Goal: Information Seeking & Learning: Learn about a topic

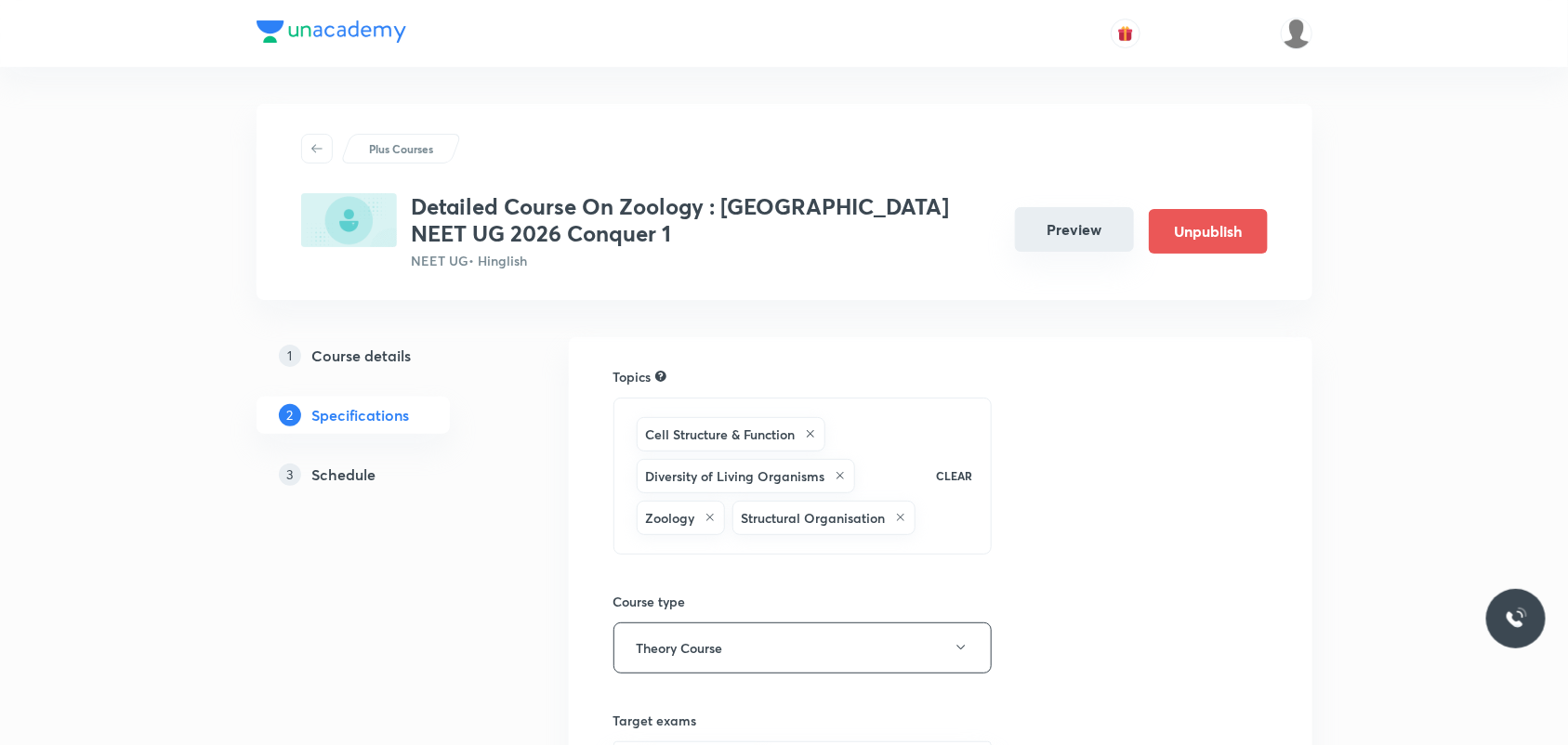
click at [1062, 239] on button "Preview" at bounding box center [1075, 229] width 119 height 44
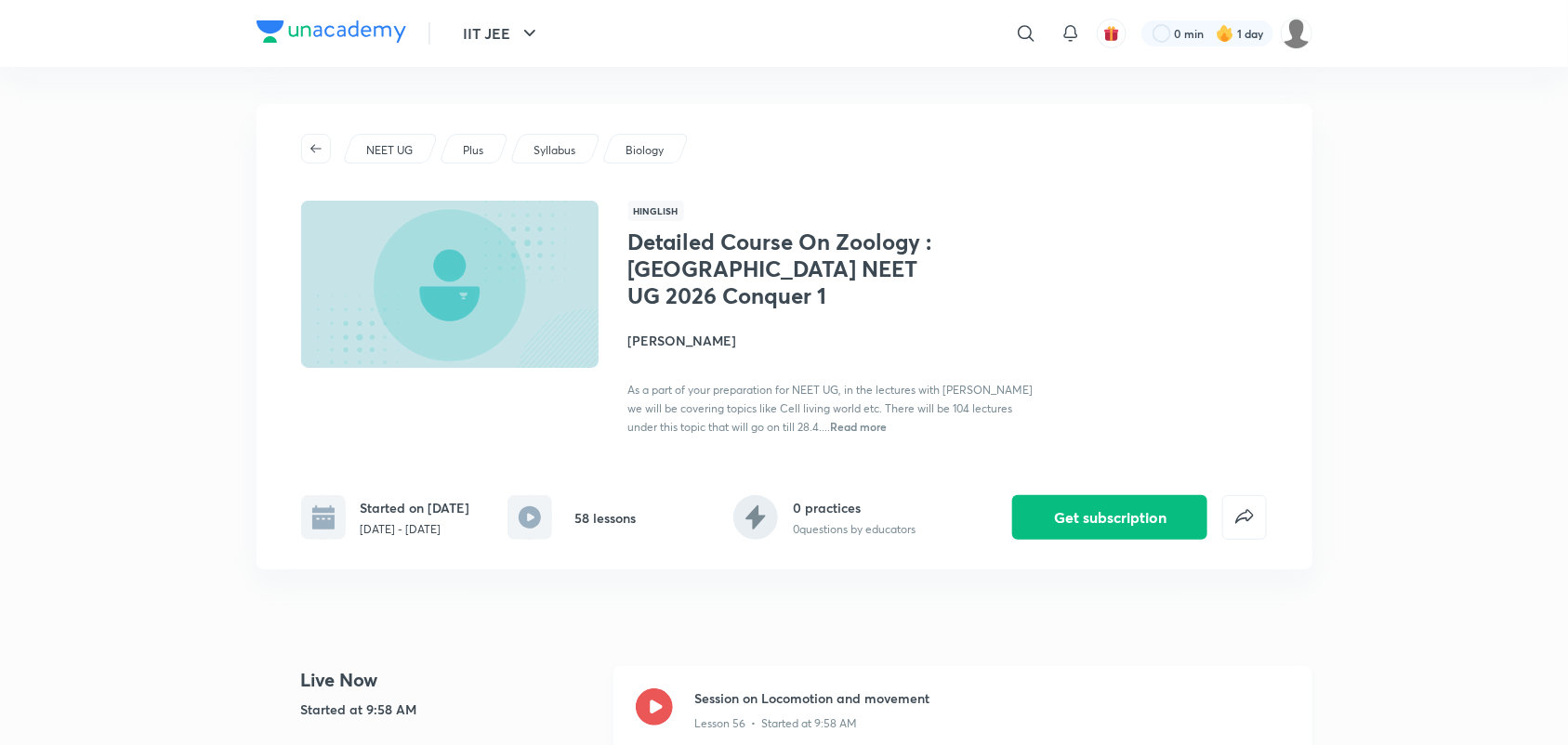
click at [654, 703] on icon at bounding box center [654, 706] width 37 height 37
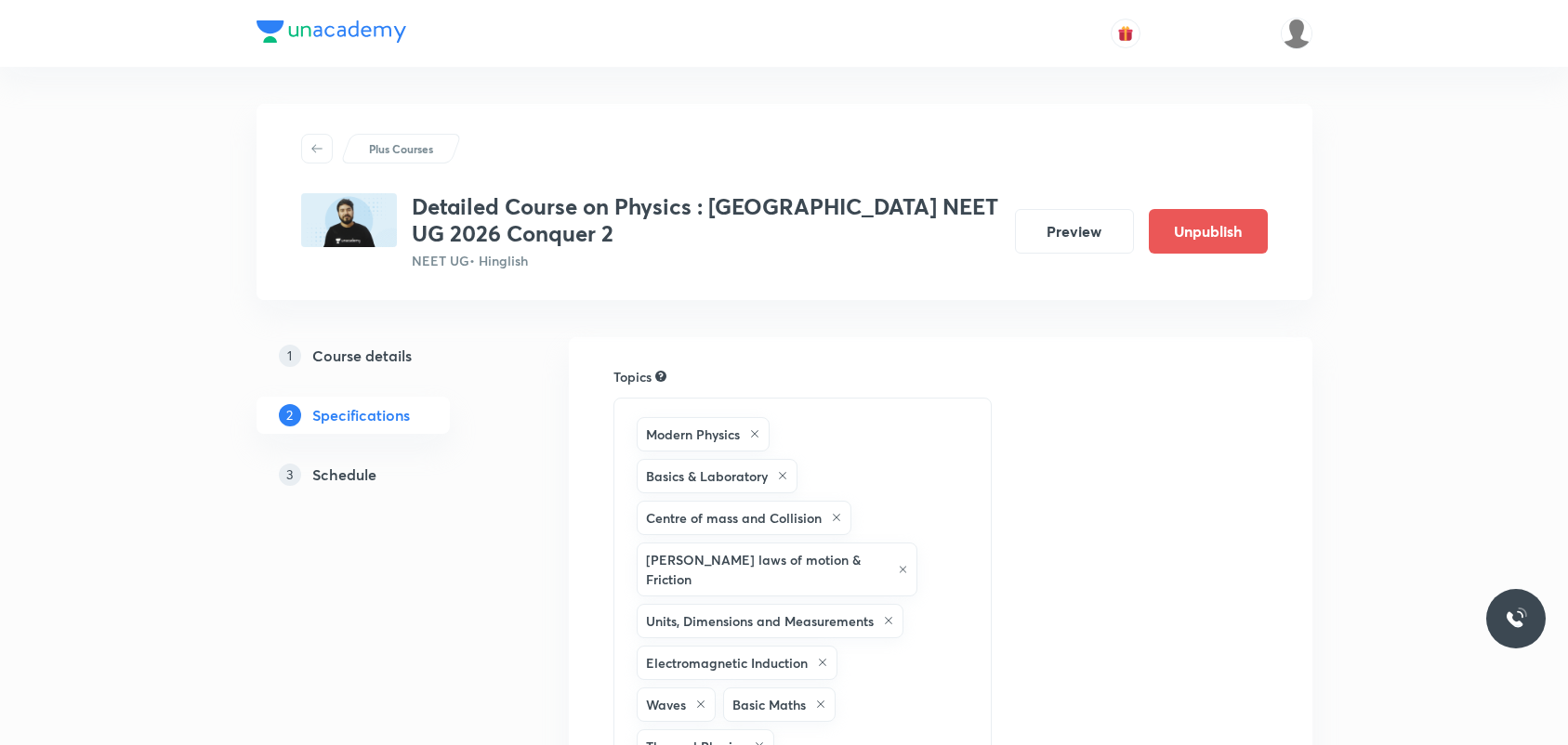
click at [1044, 235] on button "Preview" at bounding box center [1075, 230] width 119 height 44
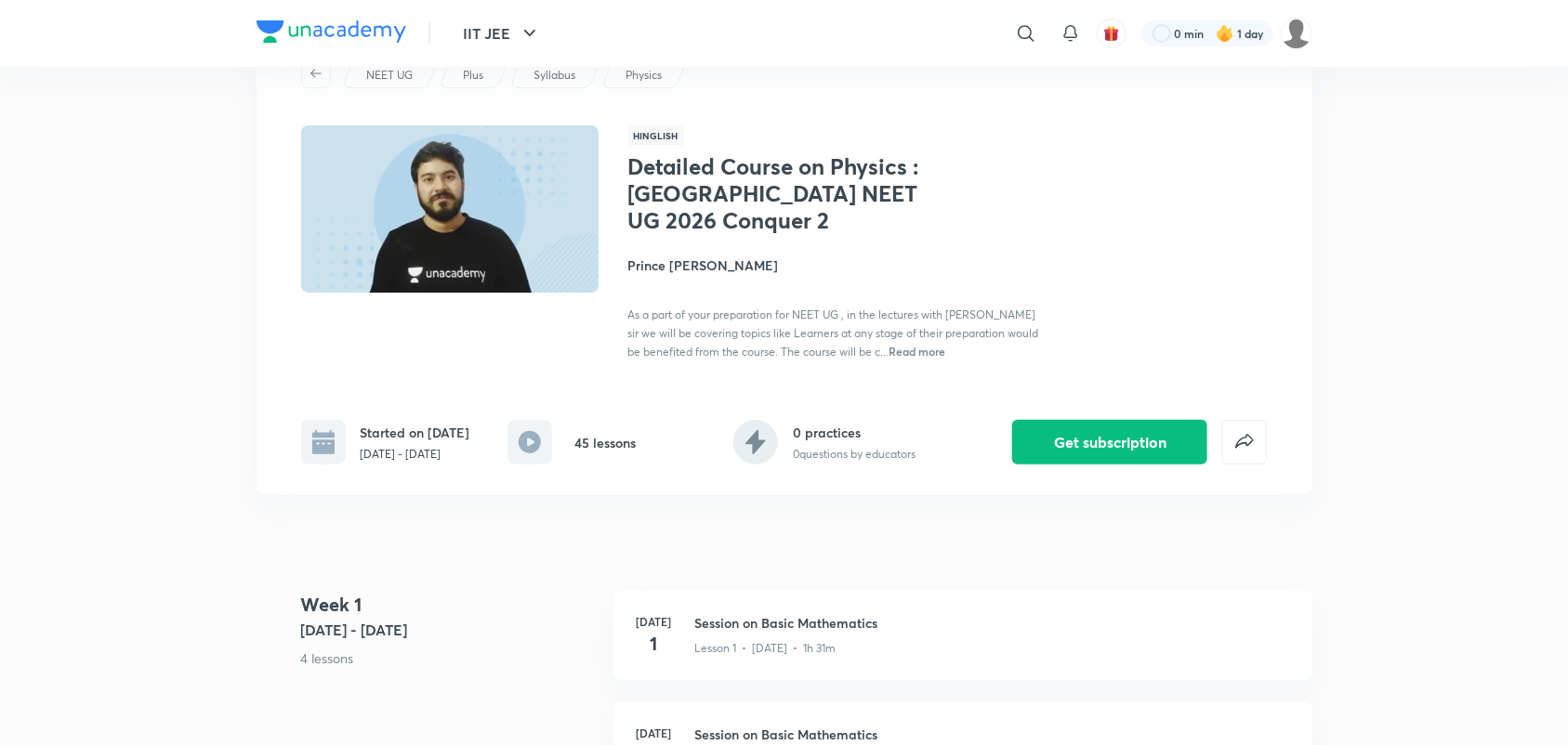
scroll to position [116, 0]
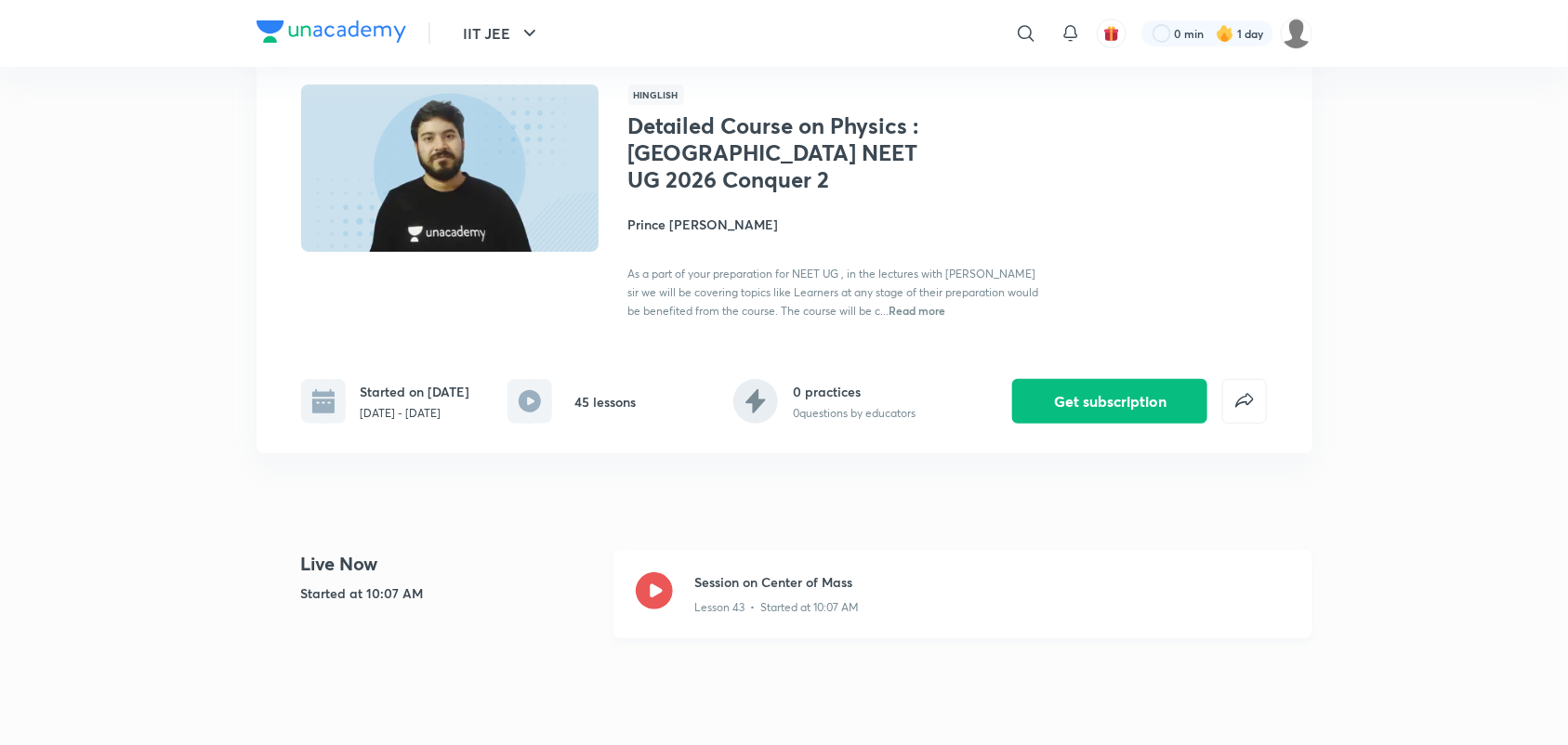
click at [656, 587] on icon at bounding box center [654, 590] width 37 height 37
